Goal: Information Seeking & Learning: Learn about a topic

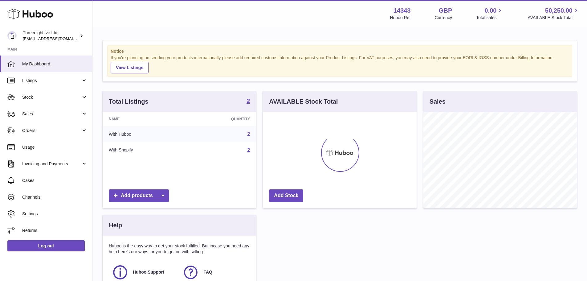
scroll to position [96, 154]
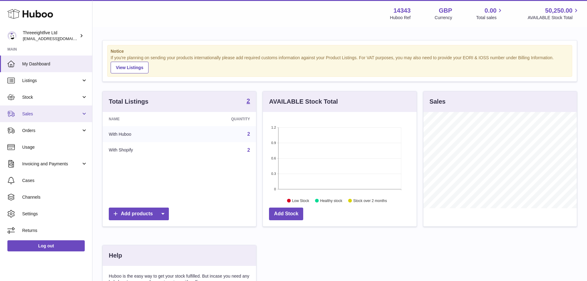
click at [45, 110] on link "Sales" at bounding box center [46, 113] width 92 height 17
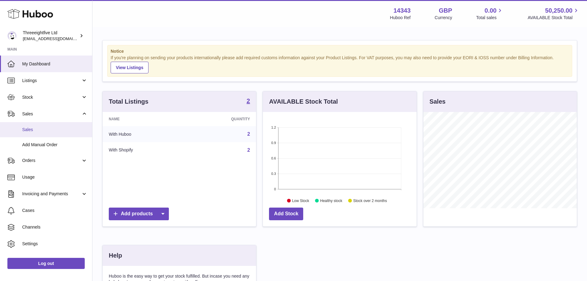
click at [39, 136] on link "Sales" at bounding box center [46, 129] width 92 height 15
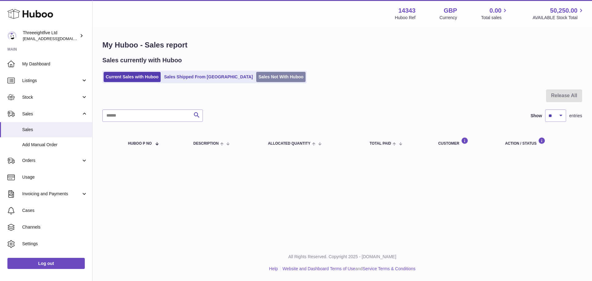
click at [256, 73] on link "Sales Not With Huboo" at bounding box center [280, 77] width 49 height 10
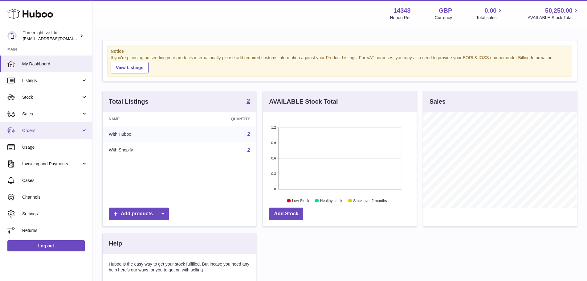
scroll to position [96, 154]
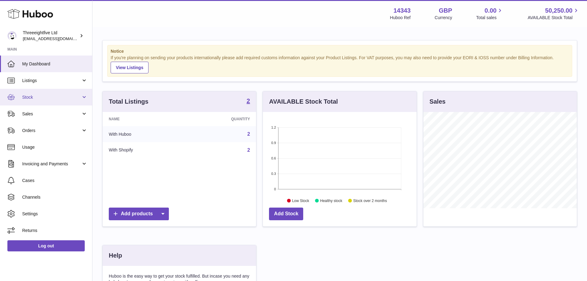
drag, startPoint x: 59, startPoint y: 96, endPoint x: 55, endPoint y: 102, distance: 7.4
click at [59, 96] on span "Stock" at bounding box center [51, 97] width 59 height 6
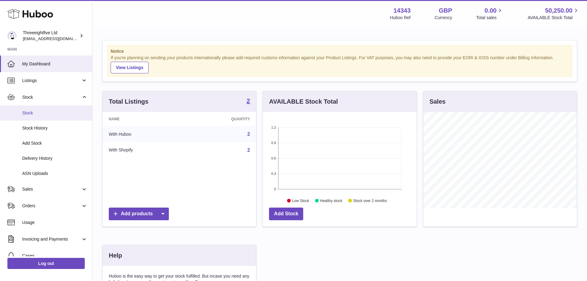
click at [49, 116] on span "Stock" at bounding box center [54, 113] width 65 height 6
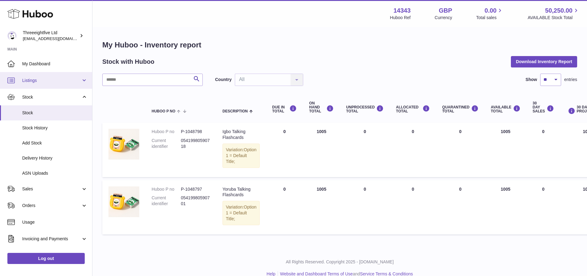
click at [33, 78] on span "Listings" at bounding box center [51, 81] width 59 height 6
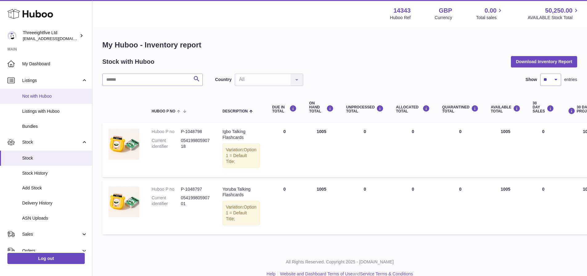
click at [50, 97] on span "Not with Huboo" at bounding box center [54, 96] width 65 height 6
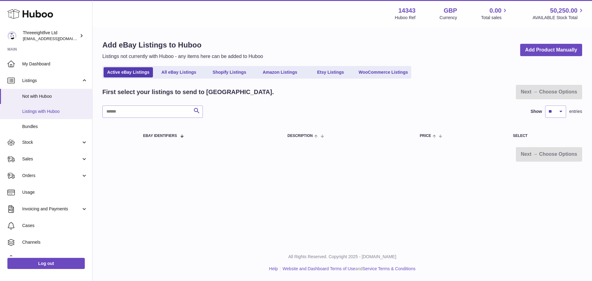
click at [48, 116] on link "Listings with Huboo" at bounding box center [46, 111] width 92 height 15
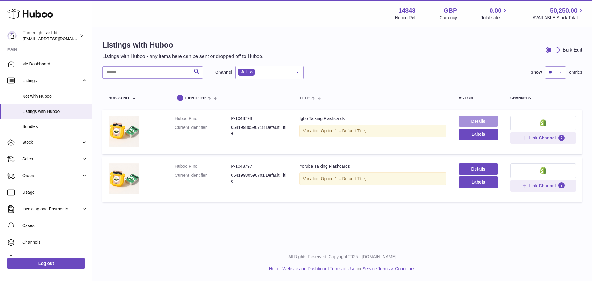
click at [466, 119] on link "Details" at bounding box center [478, 121] width 39 height 11
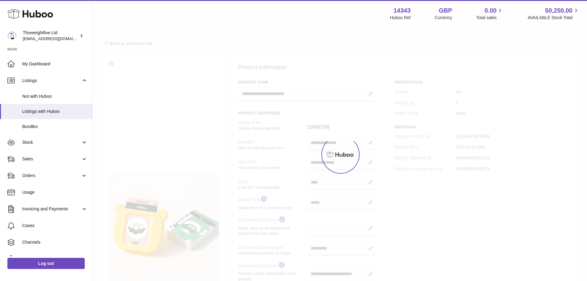
select select "**"
select select "****"
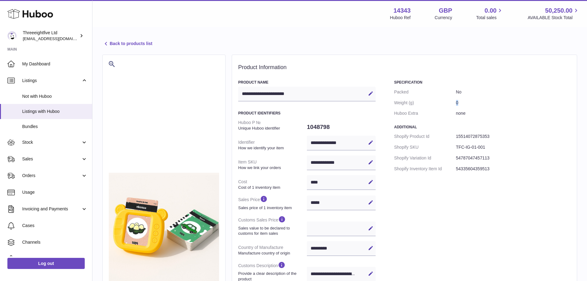
drag, startPoint x: 463, startPoint y: 103, endPoint x: 452, endPoint y: 104, distance: 10.8
click at [452, 104] on dl "Packed No Weight (g) 0 Huboo Extra none" at bounding box center [482, 103] width 177 height 32
click at [507, 104] on dd "0" at bounding box center [513, 102] width 115 height 11
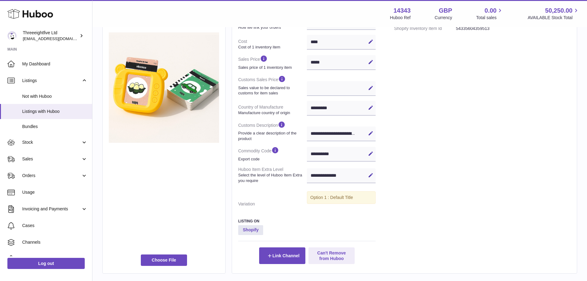
scroll to position [154, 0]
